Goal: Navigation & Orientation: Find specific page/section

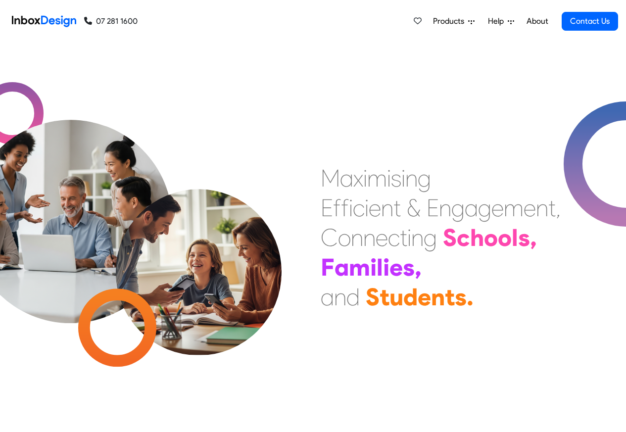
click at [538, 22] on link "About" at bounding box center [536, 21] width 27 height 20
